Goal: Information Seeking & Learning: Learn about a topic

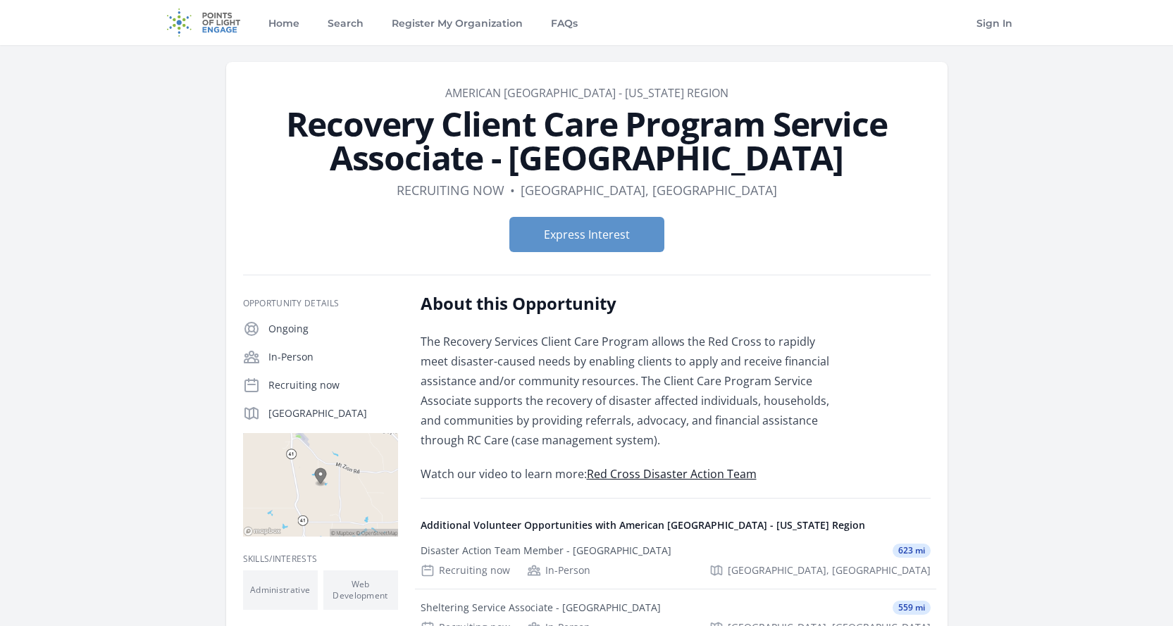
click at [737, 149] on h1 "Recovery Client Care Program Service Associate - [GEOGRAPHIC_DATA]" at bounding box center [587, 141] width 688 height 68
click at [820, 93] on dd "American [GEOGRAPHIC_DATA] - [US_STATE] Region" at bounding box center [587, 93] width 688 height 17
click at [654, 321] on div "About this Opportunity The Recovery Services Client Care Program allows the Red…" at bounding box center [627, 388] width 412 height 192
click at [653, 341] on p "The Recovery Services Client Care Program allows the Red Cross to rapidly meet …" at bounding box center [627, 391] width 412 height 118
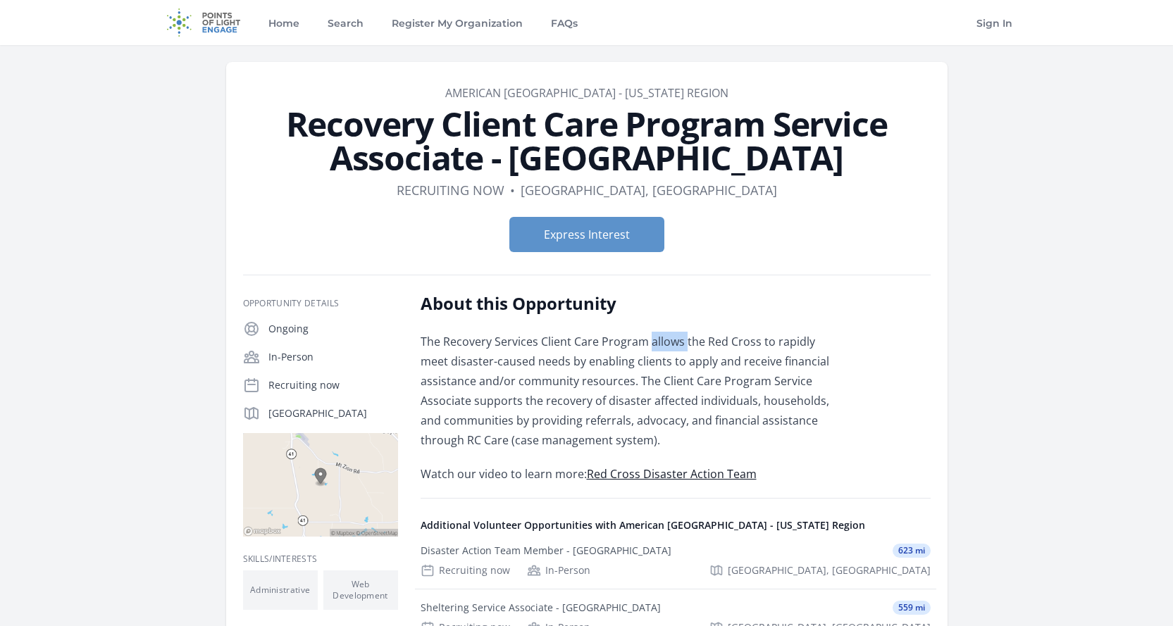
click at [653, 341] on p "The Recovery Services Client Care Program allows the Red Cross to rapidly meet …" at bounding box center [627, 391] width 412 height 118
click at [655, 354] on p "The Recovery Services Client Care Program allows the Red Cross to rapidly meet …" at bounding box center [627, 391] width 412 height 118
click at [655, 361] on p "The Recovery Services Client Care Program allows the Red Cross to rapidly meet …" at bounding box center [627, 391] width 412 height 118
click at [655, 370] on p "The Recovery Services Client Care Program allows the Red Cross to rapidly meet …" at bounding box center [627, 391] width 412 height 118
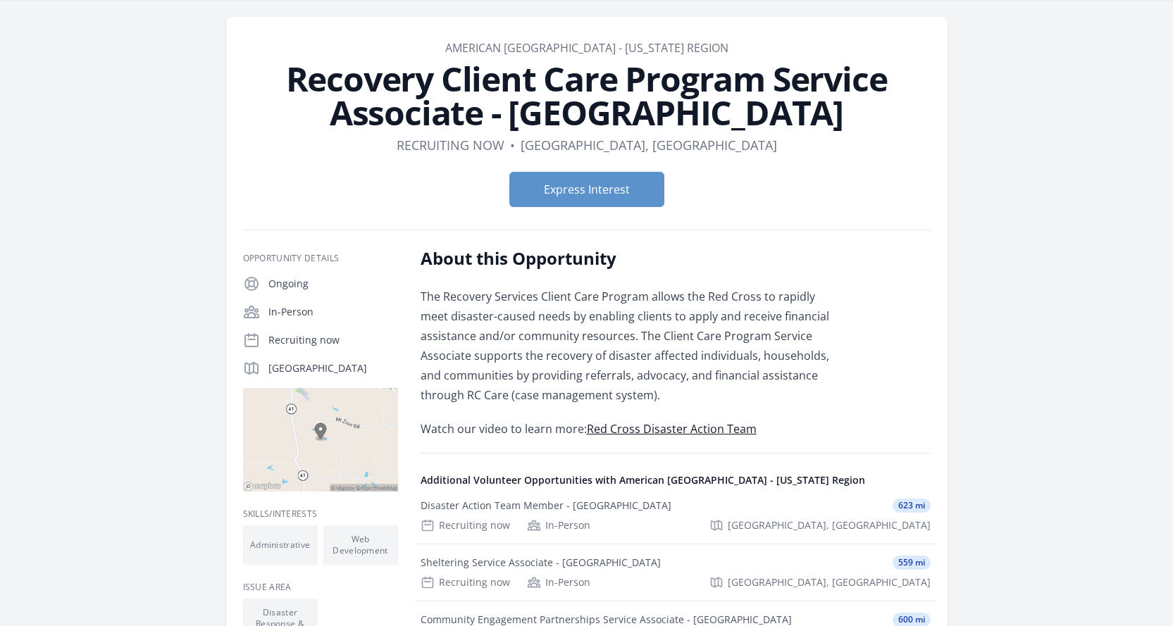
scroll to position [51, 0]
